Goal: Task Accomplishment & Management: Complete application form

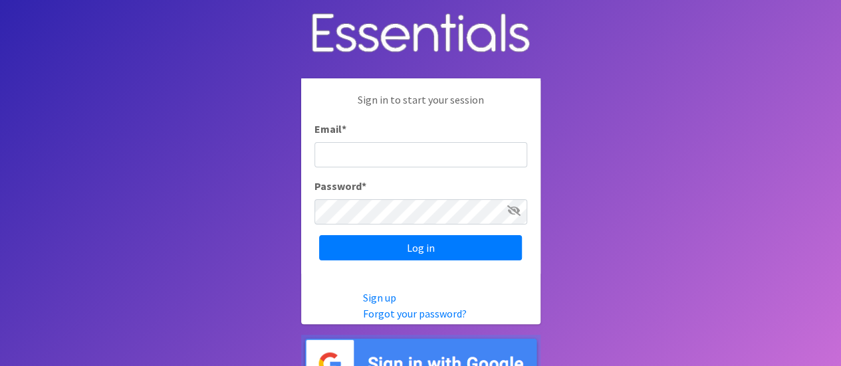
click at [367, 153] on input "Email *" at bounding box center [420, 154] width 213 height 25
type input "mertmarla@gmail.com"
click at [319, 235] on input "Log in" at bounding box center [420, 247] width 203 height 25
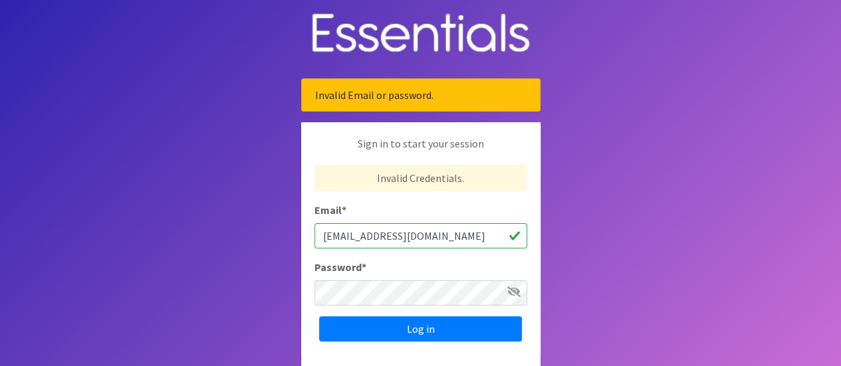
drag, startPoint x: 447, startPoint y: 241, endPoint x: 256, endPoint y: 228, distance: 191.2
click at [256, 228] on body "Invalid Email or password. Sign in to start your session Invalid Credentials. E…" at bounding box center [420, 236] width 841 height 473
type input "manna@themannacenter.org"
click at [319, 316] on input "Log in" at bounding box center [420, 328] width 203 height 25
drag, startPoint x: 479, startPoint y: 239, endPoint x: 188, endPoint y: 232, distance: 291.2
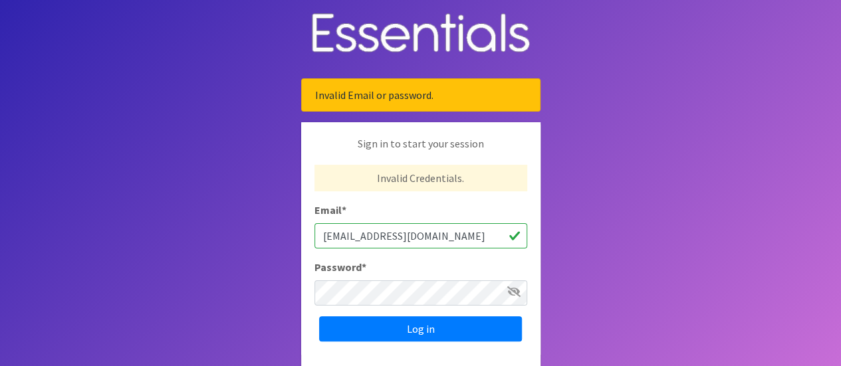
click at [188, 232] on body "Invalid Email or password. Sign in to start your session Invalid Credentials. E…" at bounding box center [420, 236] width 841 height 473
type input "[EMAIL_ADDRESS][DOMAIN_NAME]"
click at [319, 316] on input "Log in" at bounding box center [420, 328] width 203 height 25
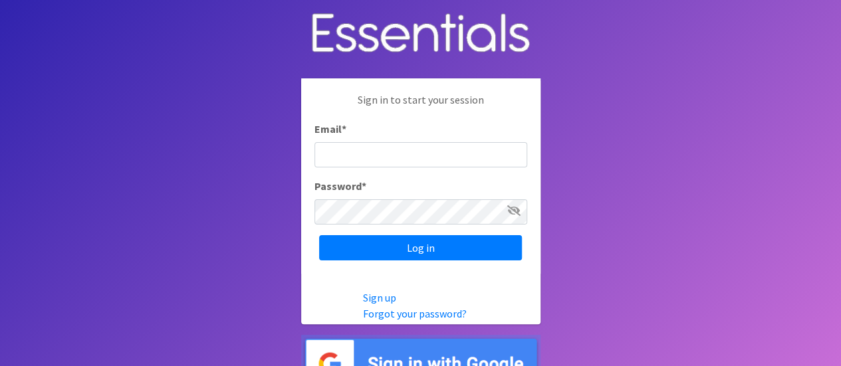
click at [363, 154] on input "Email *" at bounding box center [420, 154] width 213 height 25
type input "manna@themannacenter.org"
click at [319, 235] on input "Log in" at bounding box center [420, 247] width 203 height 25
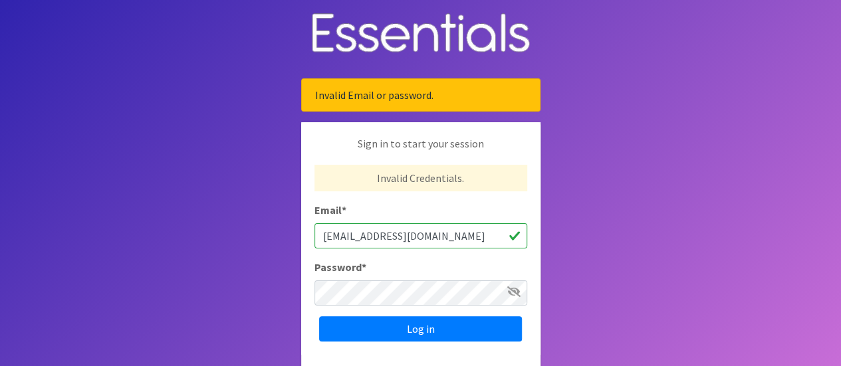
drag, startPoint x: 475, startPoint y: 239, endPoint x: 229, endPoint y: 210, distance: 247.6
click at [229, 210] on body "Invalid Email or password. Sign in to start your session Invalid Credentials. E…" at bounding box center [420, 236] width 841 height 473
type input "marlamert@manna.arcoxmail.com"
click at [319, 316] on input "Log in" at bounding box center [420, 328] width 203 height 25
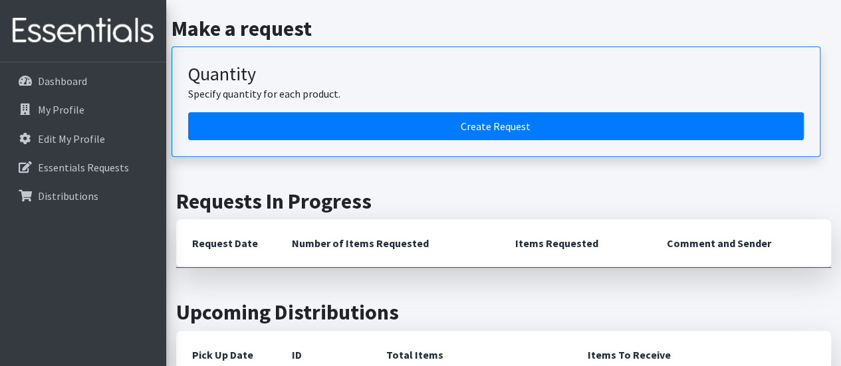
scroll to position [133, 0]
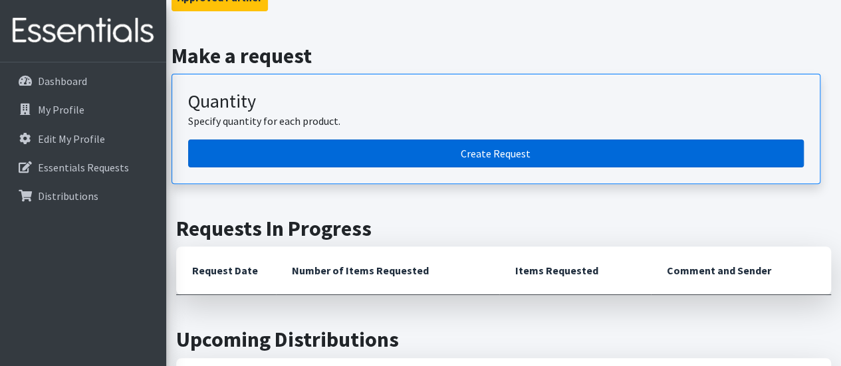
click at [528, 153] on link "Create Request" at bounding box center [496, 154] width 616 height 28
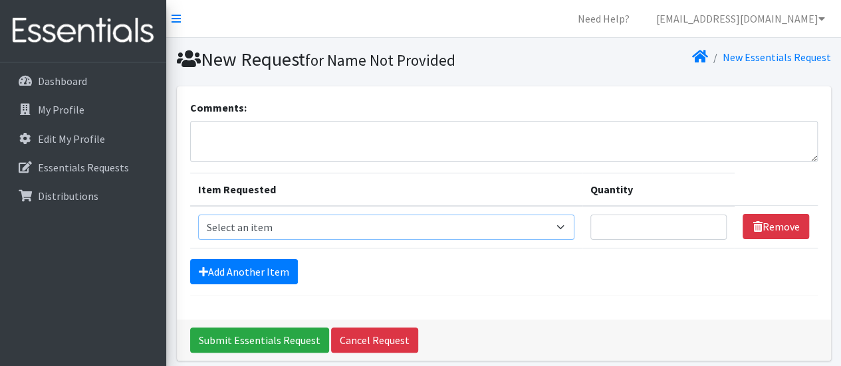
click at [290, 233] on select "Select an item Adult Briefs (Large/X-Large) Adult Briefs (Medium/Large) Adult B…" at bounding box center [386, 227] width 376 height 25
select select "4566"
click at [198, 215] on select "Select an item Adult Briefs (Large/X-Large) Adult Briefs (Medium/Large) Adult B…" at bounding box center [386, 227] width 376 height 25
click at [608, 223] on input "Quantity" at bounding box center [658, 227] width 137 height 25
type input "500"
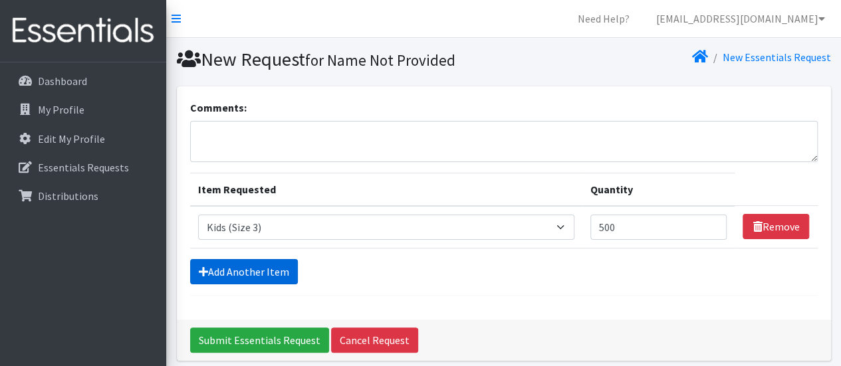
click at [238, 265] on link "Add Another Item" at bounding box center [244, 271] width 108 height 25
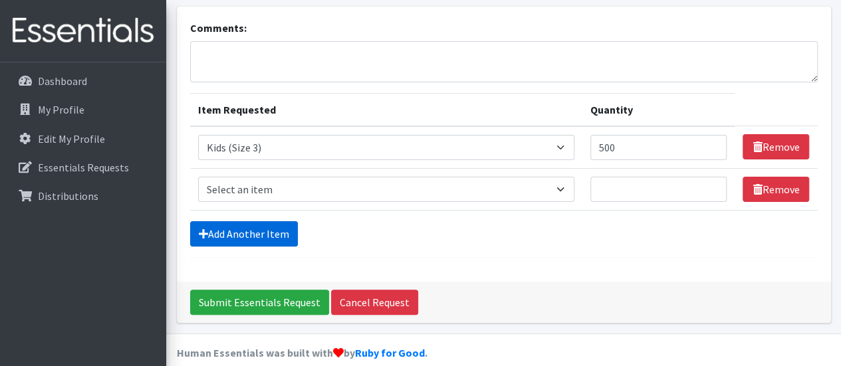
scroll to position [94, 0]
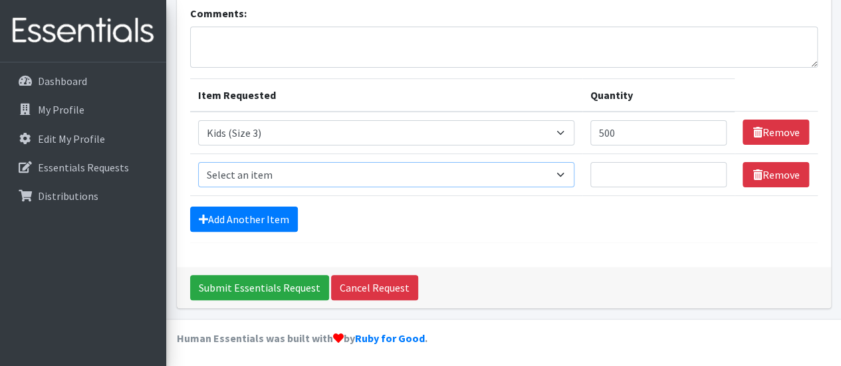
click at [565, 174] on select "Select an item Adult Briefs (Large/X-Large) Adult Briefs (Medium/Large) Adult B…" at bounding box center [386, 174] width 376 height 25
select select "4567"
click at [198, 162] on select "Select an item Adult Briefs (Large/X-Large) Adult Briefs (Medium/Large) Adult B…" at bounding box center [386, 174] width 376 height 25
click at [633, 168] on input "Quantity" at bounding box center [658, 174] width 137 height 25
type input "500"
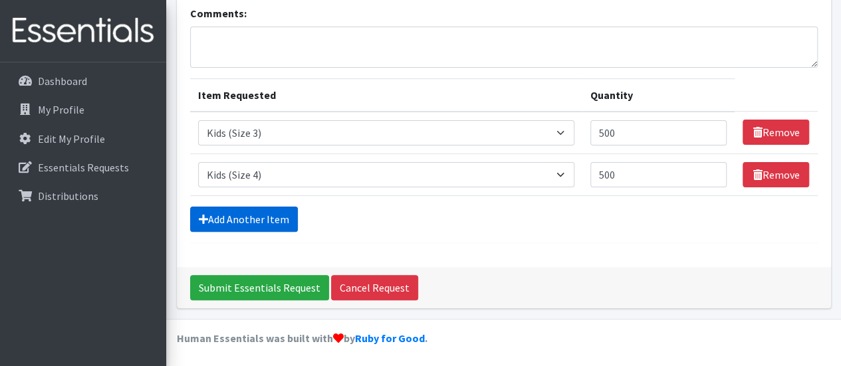
click at [265, 220] on link "Add Another Item" at bounding box center [244, 219] width 108 height 25
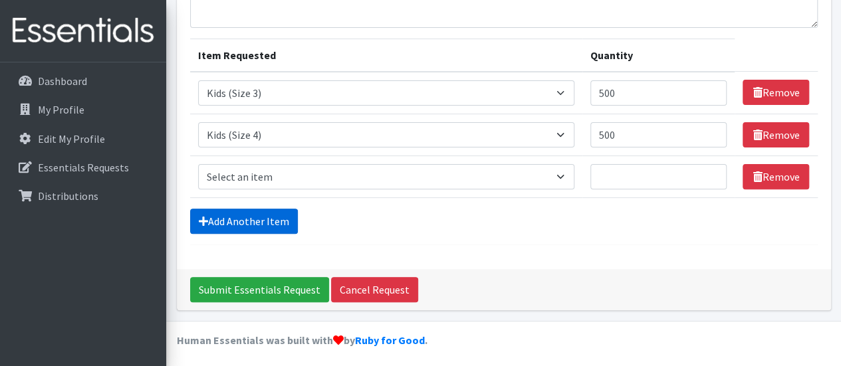
scroll to position [136, 0]
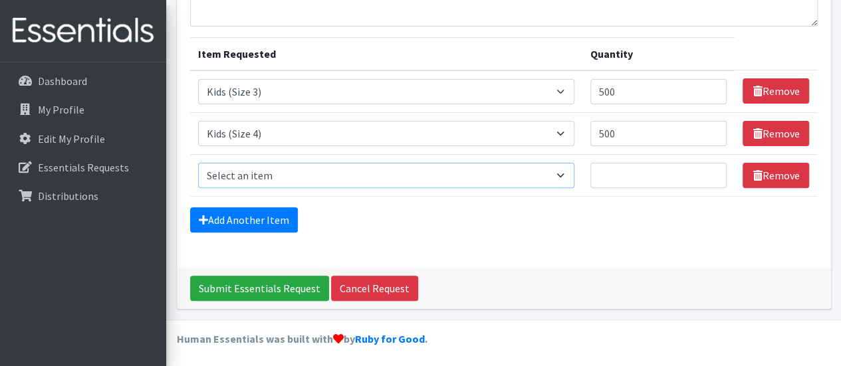
click at [565, 171] on select "Select an item Adult Briefs (Large/X-Large) Adult Briefs (Medium/Large) Adult B…" at bounding box center [386, 175] width 376 height 25
select select "4568"
click at [198, 163] on select "Select an item Adult Briefs (Large/X-Large) Adult Briefs (Medium/Large) Adult B…" at bounding box center [386, 175] width 376 height 25
click at [604, 174] on input "Quantity" at bounding box center [658, 175] width 137 height 25
type input "250"
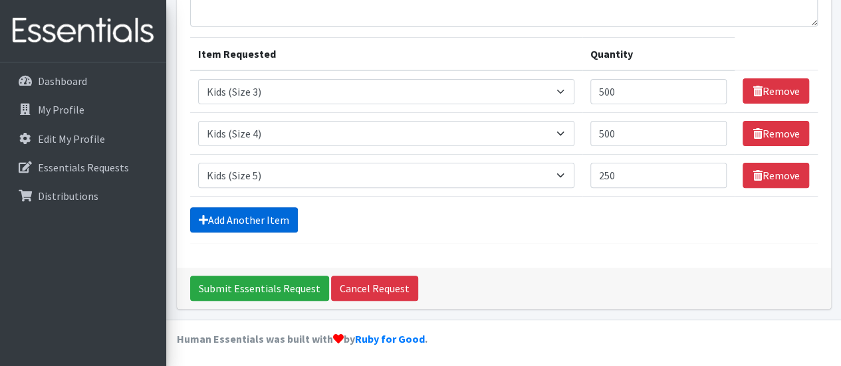
click at [257, 219] on link "Add Another Item" at bounding box center [244, 219] width 108 height 25
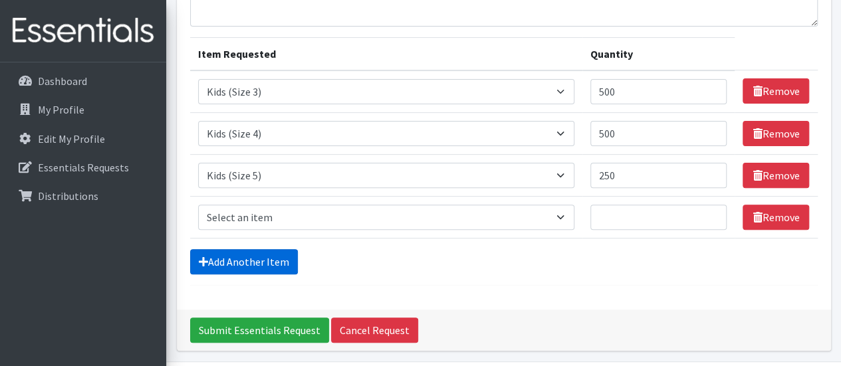
scroll to position [177, 0]
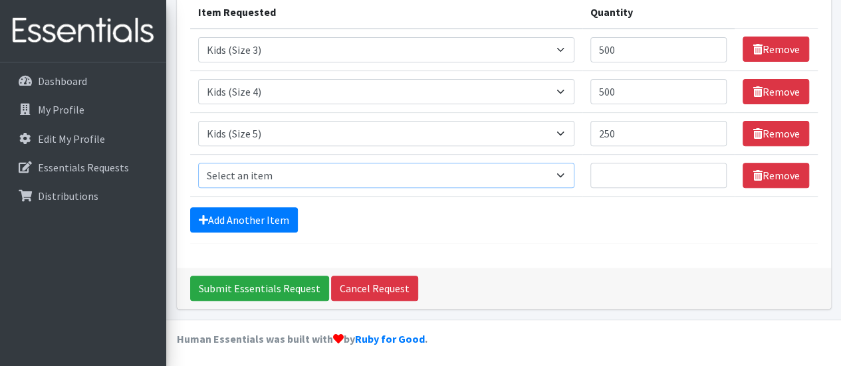
click at [567, 173] on select "Select an item Adult Briefs (Large/X-Large) Adult Briefs (Medium/Large) Adult B…" at bounding box center [386, 175] width 376 height 25
select select "4572"
click at [198, 163] on select "Select an item Adult Briefs (Large/X-Large) Adult Briefs (Medium/Large) Adult B…" at bounding box center [386, 175] width 376 height 25
click at [614, 175] on input "Quantity" at bounding box center [658, 175] width 137 height 25
type input "250"
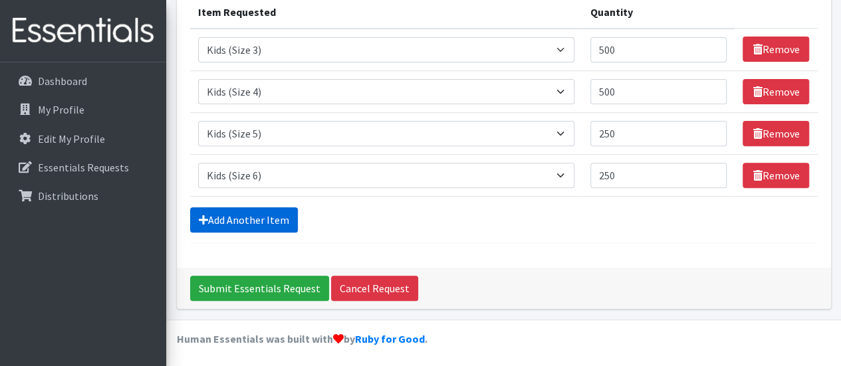
click at [270, 214] on link "Add Another Item" at bounding box center [244, 219] width 108 height 25
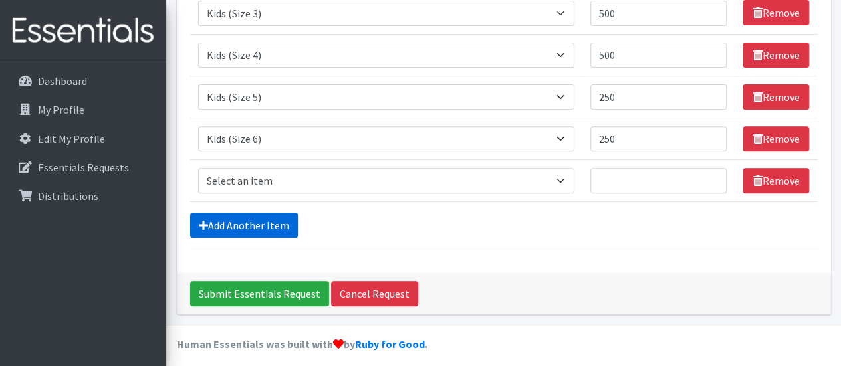
scroll to position [219, 0]
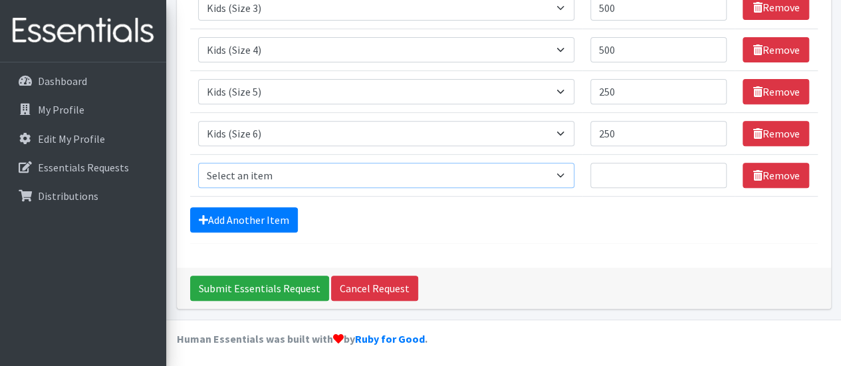
click at [568, 173] on select "Select an item Adult Briefs (Large/X-Large) Adult Briefs (Medium/Large) Adult B…" at bounding box center [386, 175] width 376 height 25
select select "13208"
click at [198, 163] on select "Select an item Adult Briefs (Large/X-Large) Adult Briefs (Medium/Large) Adult B…" at bounding box center [386, 175] width 376 height 25
click at [602, 168] on input "Quantity" at bounding box center [658, 175] width 137 height 25
type input "250"
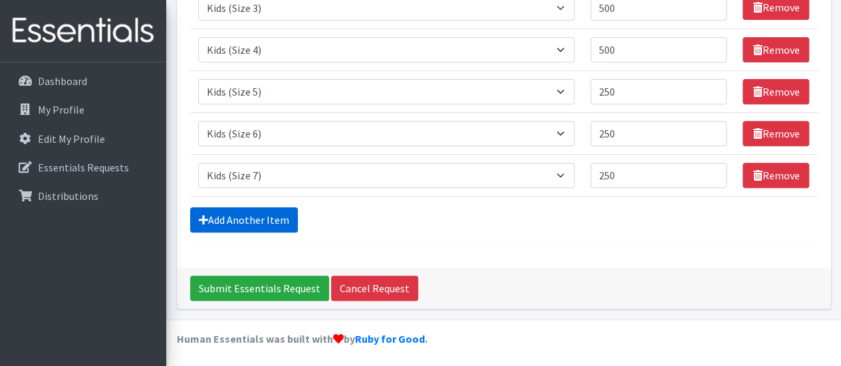
click at [259, 217] on link "Add Another Item" at bounding box center [244, 219] width 108 height 25
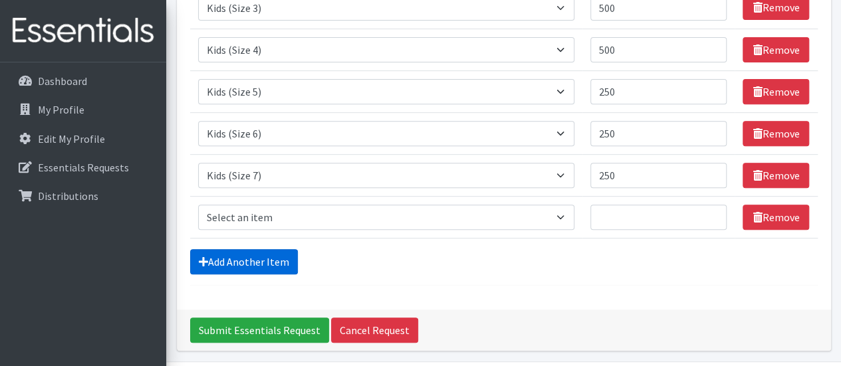
scroll to position [261, 0]
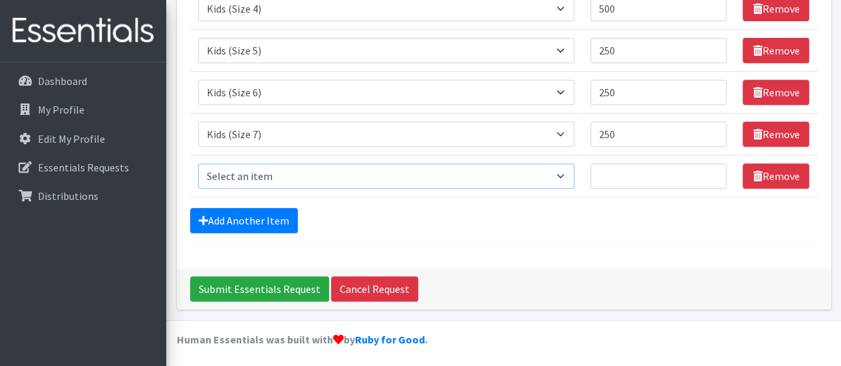
click at [565, 173] on select "Select an item Adult Briefs (Large/X-Large) Adult Briefs (Medium/Large) Adult B…" at bounding box center [386, 176] width 376 height 25
select select "4574"
click at [198, 164] on select "Select an item Adult Briefs (Large/X-Large) Adult Briefs (Medium/Large) Adult B…" at bounding box center [386, 176] width 376 height 25
click at [616, 177] on input "Quantity" at bounding box center [658, 176] width 137 height 25
type input "250"
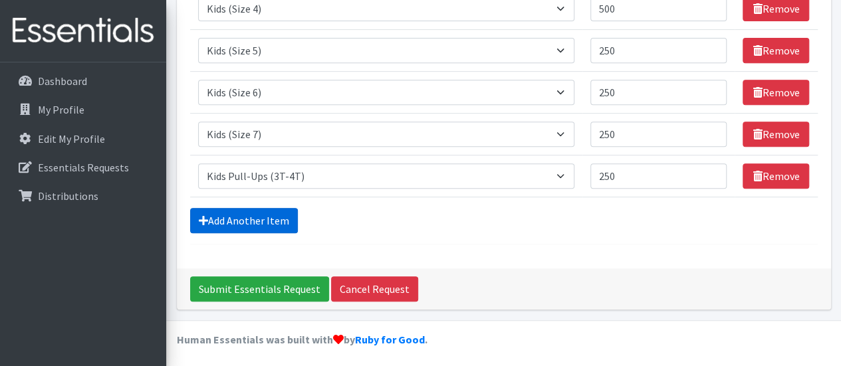
click at [232, 216] on link "Add Another Item" at bounding box center [244, 220] width 108 height 25
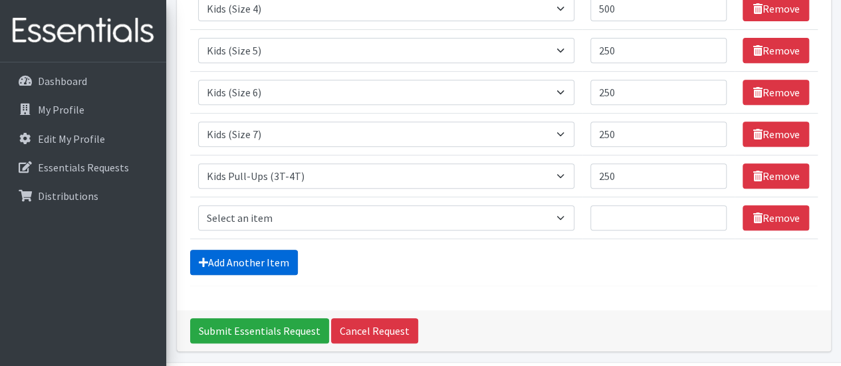
scroll to position [302, 0]
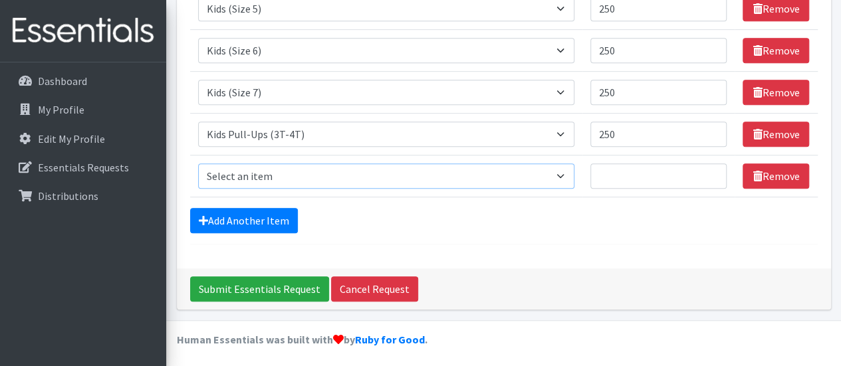
click at [568, 174] on select "Select an item Adult Briefs (Large/X-Large) Adult Briefs (Medium/Large) Adult B…" at bounding box center [386, 176] width 376 height 25
select select "4575"
click at [198, 164] on select "Select an item Adult Briefs (Large/X-Large) Adult Briefs (Medium/Large) Adult B…" at bounding box center [386, 176] width 376 height 25
click at [616, 169] on input "Quantity" at bounding box center [658, 176] width 137 height 25
type input "250"
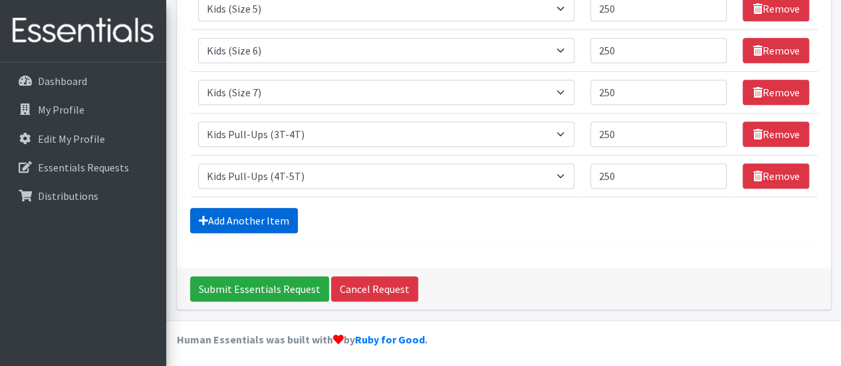
click at [243, 213] on link "Add Another Item" at bounding box center [244, 220] width 108 height 25
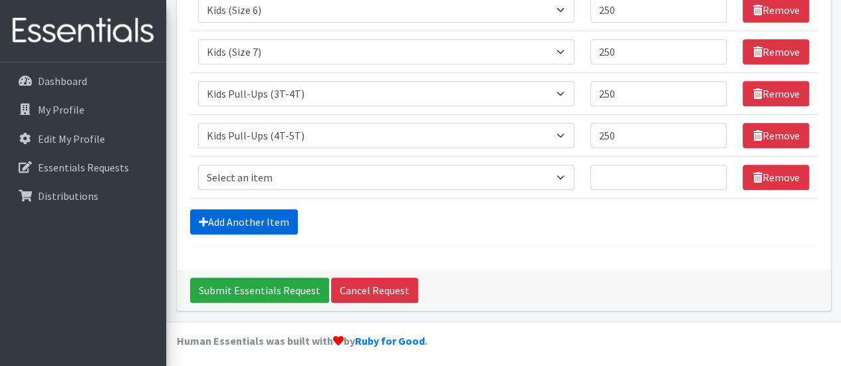
scroll to position [344, 0]
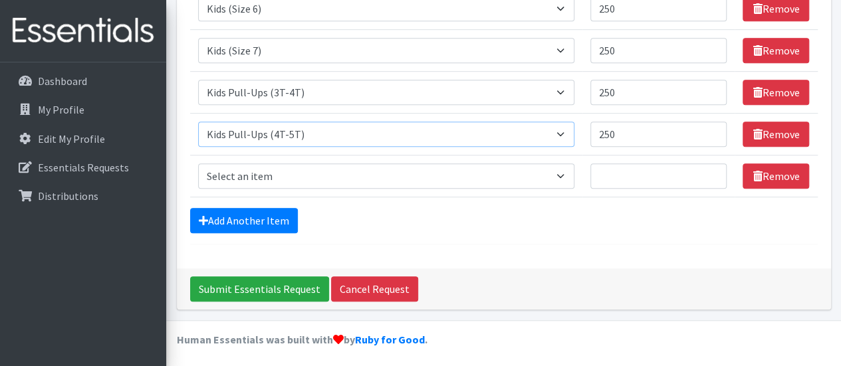
click at [566, 134] on select "Select an item Adult Briefs (Large/X-Large) Adult Briefs (Medium/Large) Adult B…" at bounding box center [386, 134] width 376 height 25
select select "4571"
click at [198, 122] on select "Select an item Adult Briefs (Large/X-Large) Adult Briefs (Medium/Large) Adult B…" at bounding box center [386, 134] width 376 height 25
click at [621, 174] on input "Quantity" at bounding box center [658, 176] width 137 height 25
type input "250"
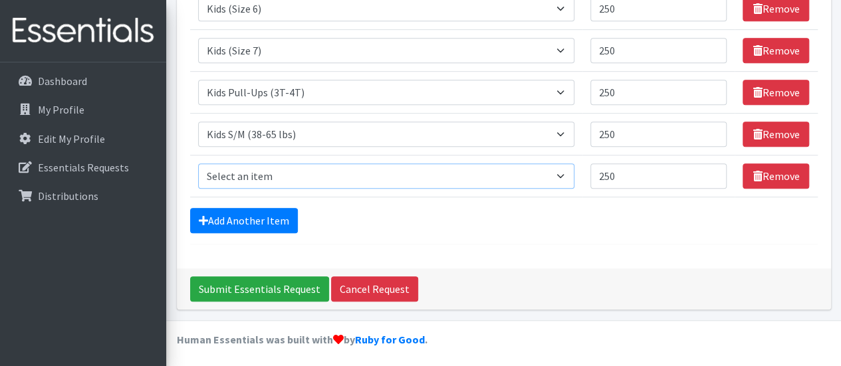
click at [566, 172] on select "Select an item Adult Briefs (Large/X-Large) Adult Briefs (Medium/Large) Adult B…" at bounding box center [386, 176] width 376 height 25
select select "4558"
click at [198, 164] on select "Select an item Adult Briefs (Large/X-Large) Adult Briefs (Medium/Large) Adult B…" at bounding box center [386, 176] width 376 height 25
drag, startPoint x: 632, startPoint y: 173, endPoint x: 599, endPoint y: 172, distance: 33.3
click at [599, 172] on input "250" at bounding box center [658, 176] width 137 height 25
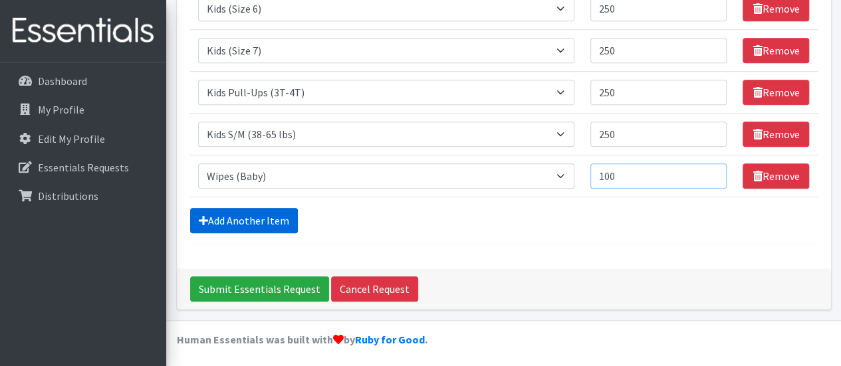
type input "100"
click at [211, 223] on link "Add Another Item" at bounding box center [244, 220] width 108 height 25
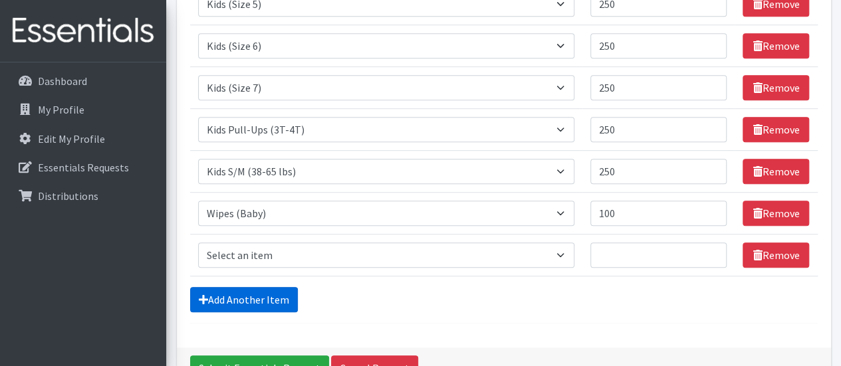
scroll to position [319, 0]
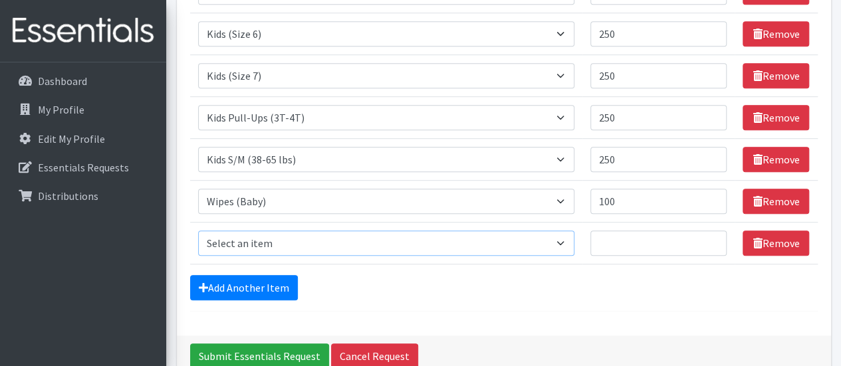
click at [565, 239] on select "Select an item Adult Briefs (Large/X-Large) Adult Briefs (Medium/Large) Adult B…" at bounding box center [386, 243] width 376 height 25
select select "4576"
click at [198, 231] on select "Select an item Adult Briefs (Large/X-Large) Adult Briefs (Medium/Large) Adult B…" at bounding box center [386, 243] width 376 height 25
click at [604, 248] on input "Quantity" at bounding box center [658, 243] width 137 height 25
type input "250"
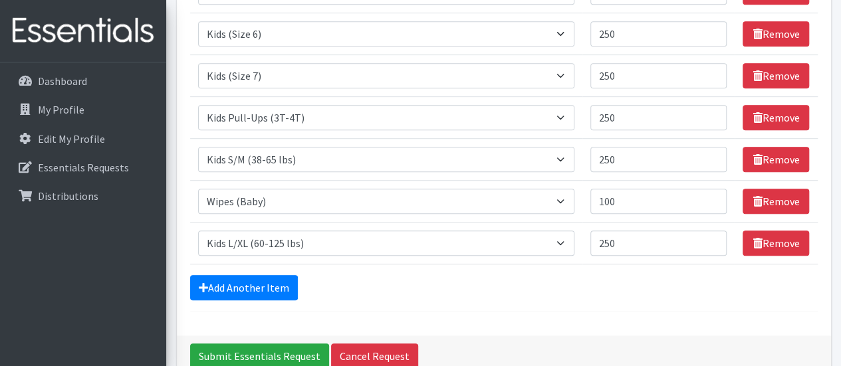
drag, startPoint x: 586, startPoint y: 276, endPoint x: 580, endPoint y: 269, distance: 9.4
click at [585, 275] on div "Add Another Item" at bounding box center [503, 287] width 627 height 25
click at [227, 282] on link "Add Another Item" at bounding box center [244, 287] width 108 height 25
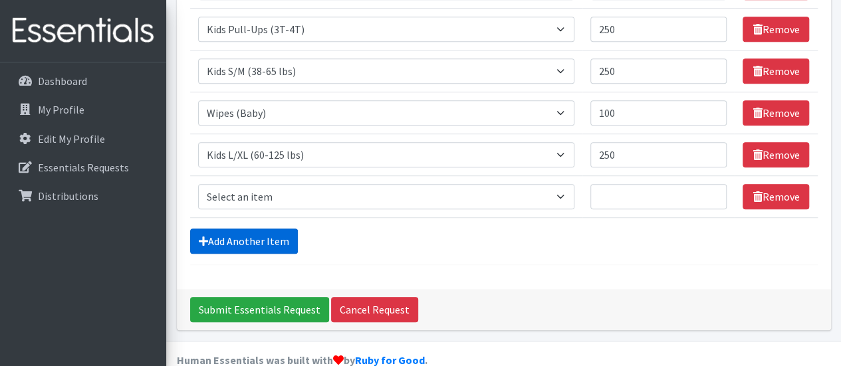
scroll to position [427, 0]
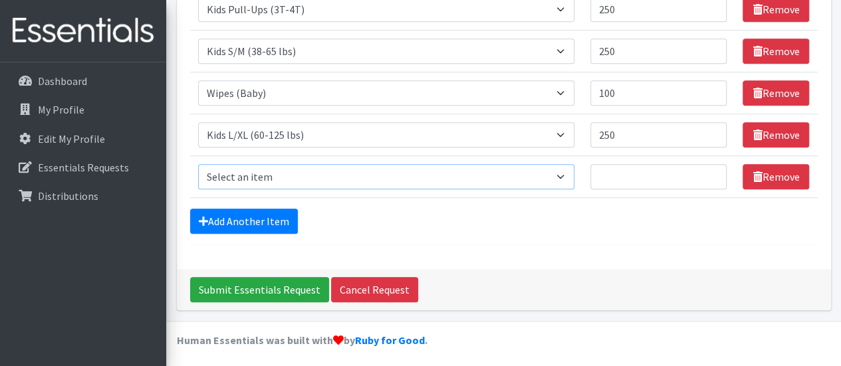
click at [567, 172] on select "Select an item Adult Briefs (Large/X-Large) Adult Briefs (Medium/Large) Adult B…" at bounding box center [386, 176] width 376 height 25
select select "4568"
click at [198, 164] on select "Select an item Adult Briefs (Large/X-Large) Adult Briefs (Medium/Large) Adult B…" at bounding box center [386, 176] width 376 height 25
click at [791, 175] on link "Remove" at bounding box center [775, 176] width 66 height 25
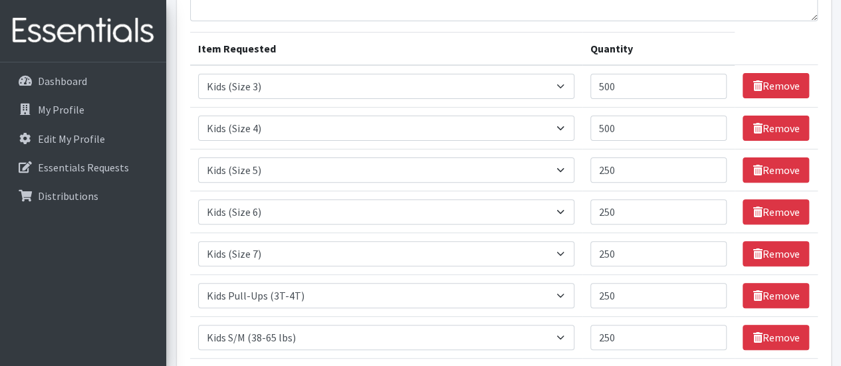
scroll to position [120, 0]
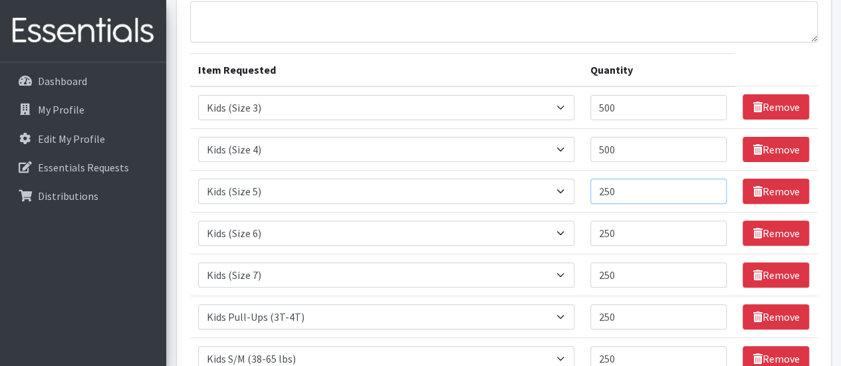
drag, startPoint x: 623, startPoint y: 189, endPoint x: 602, endPoint y: 191, distance: 22.0
click at [602, 191] on input "250" at bounding box center [658, 191] width 137 height 25
type input "375"
drag, startPoint x: 633, startPoint y: 233, endPoint x: 598, endPoint y: 229, distance: 34.8
click at [598, 229] on input "250" at bounding box center [658, 233] width 137 height 25
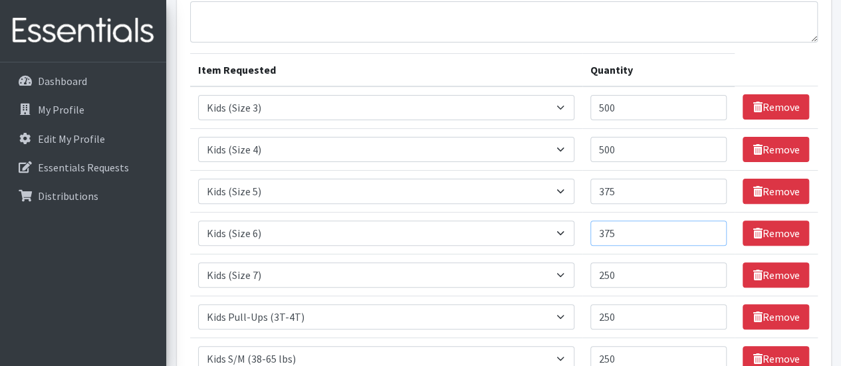
type input "375"
click at [690, 59] on th "Quantity" at bounding box center [658, 69] width 153 height 33
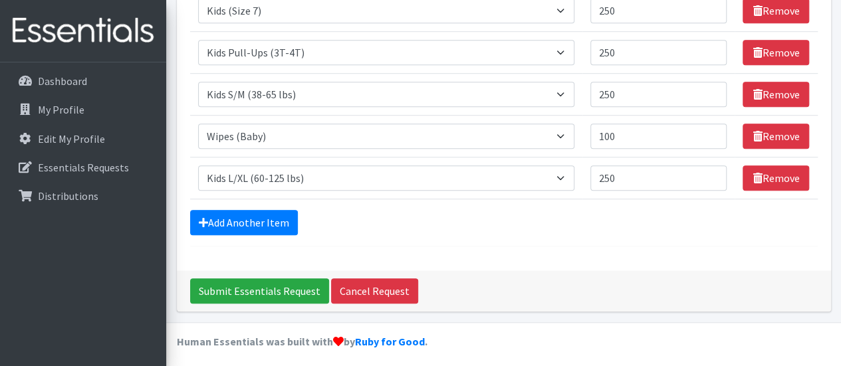
scroll to position [386, 0]
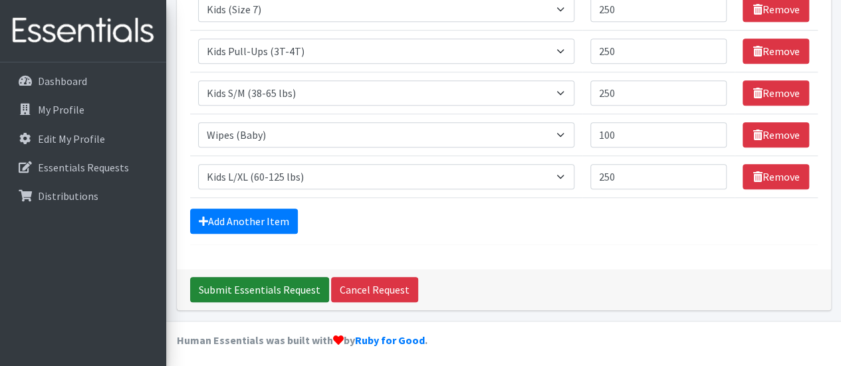
click at [267, 286] on input "Submit Essentials Request" at bounding box center [259, 289] width 139 height 25
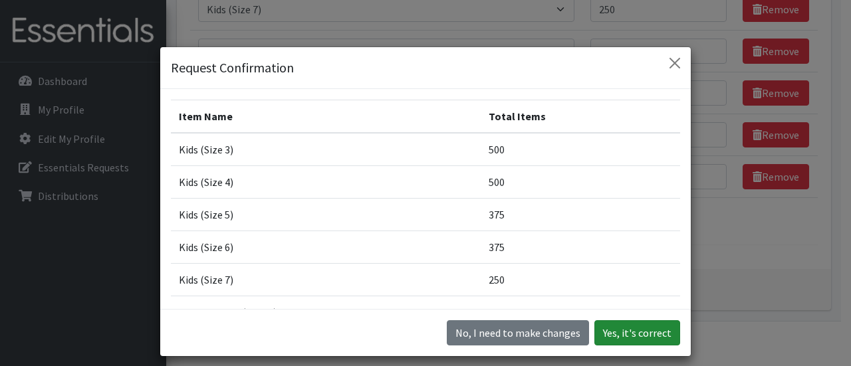
click at [629, 336] on button "Yes, it's correct" at bounding box center [637, 332] width 86 height 25
